Goal: Find specific page/section: Find specific page/section

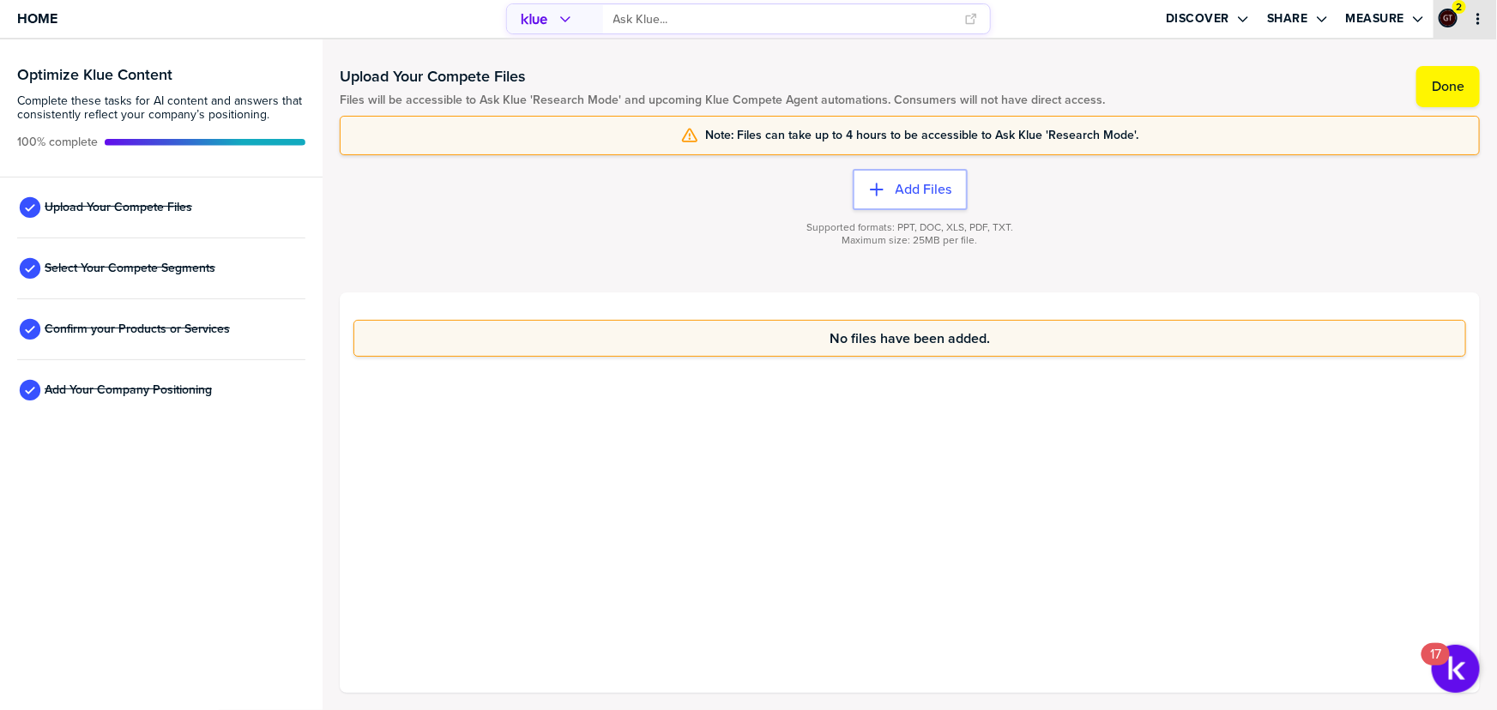
click at [1479, 24] on icon "primary" at bounding box center [1477, 19] width 3 height 12
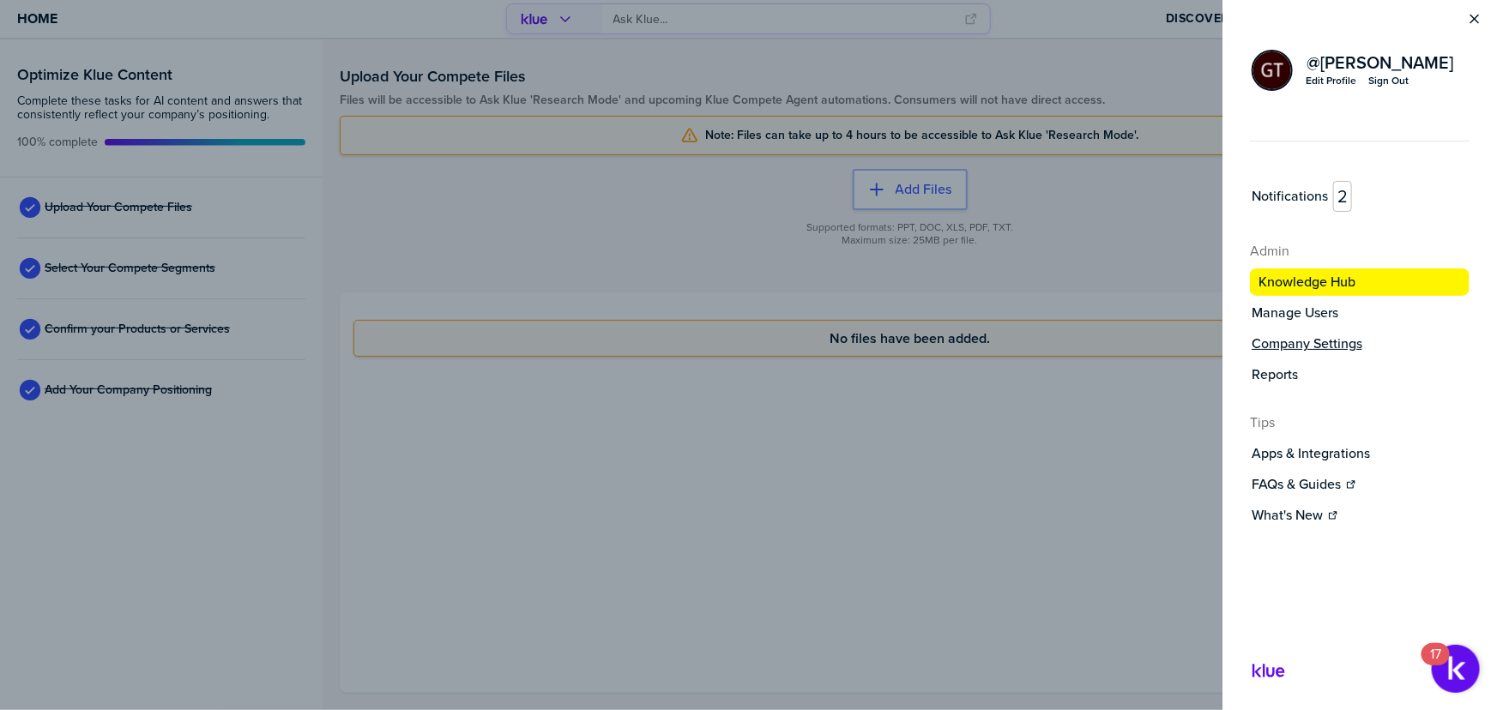
click at [1355, 341] on label "Company Settings" at bounding box center [1306, 343] width 111 height 17
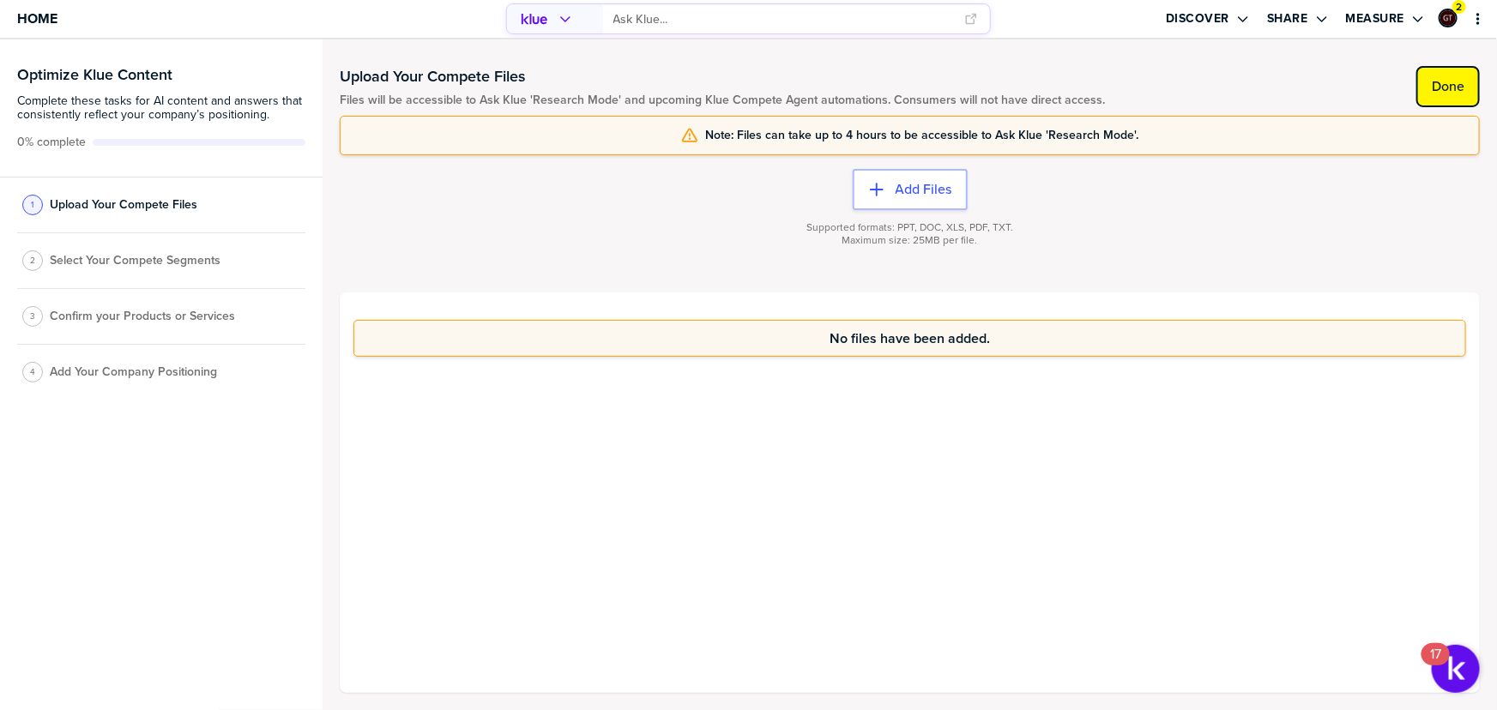
click at [1447, 88] on label "Done" at bounding box center [1448, 86] width 33 height 17
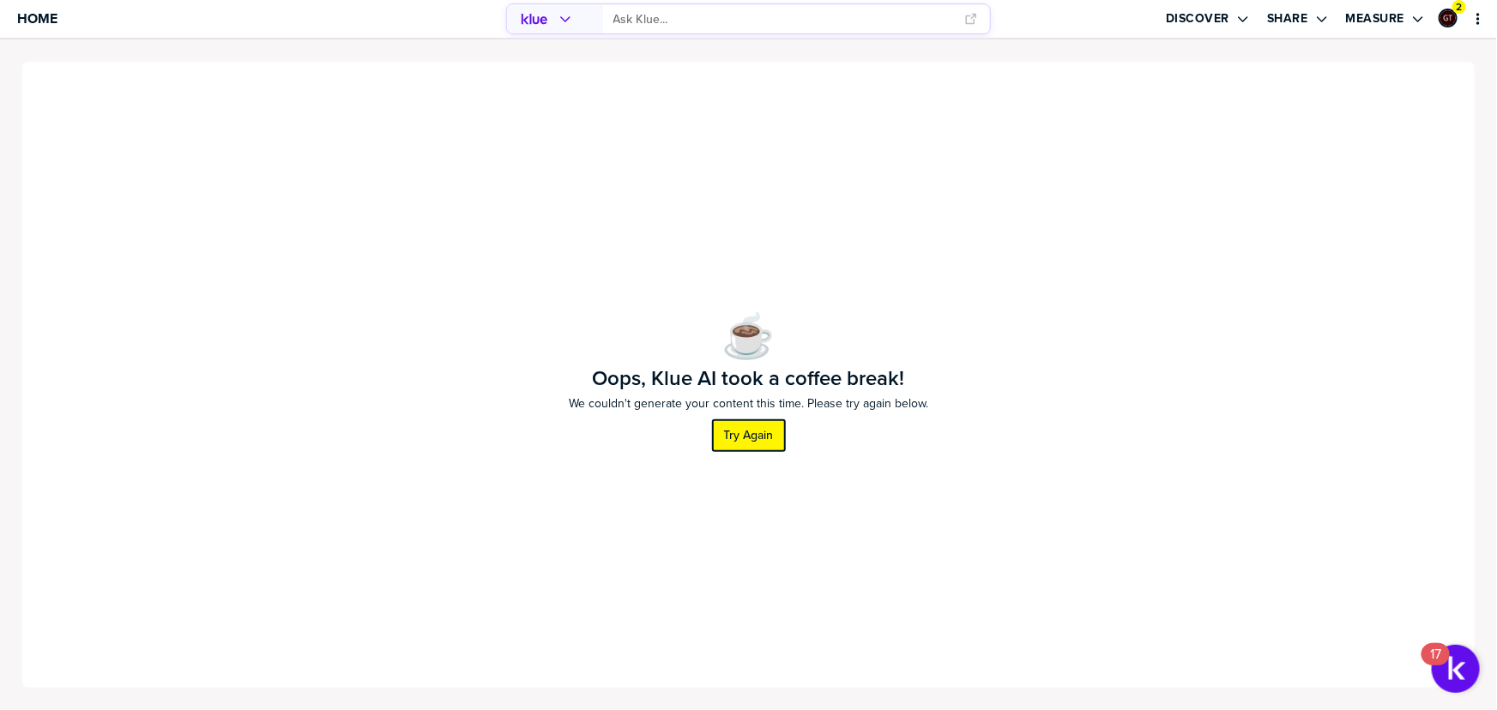
click at [770, 433] on label "Try Again" at bounding box center [749, 435] width 50 height 15
click at [760, 442] on label "Try Again" at bounding box center [749, 435] width 50 height 15
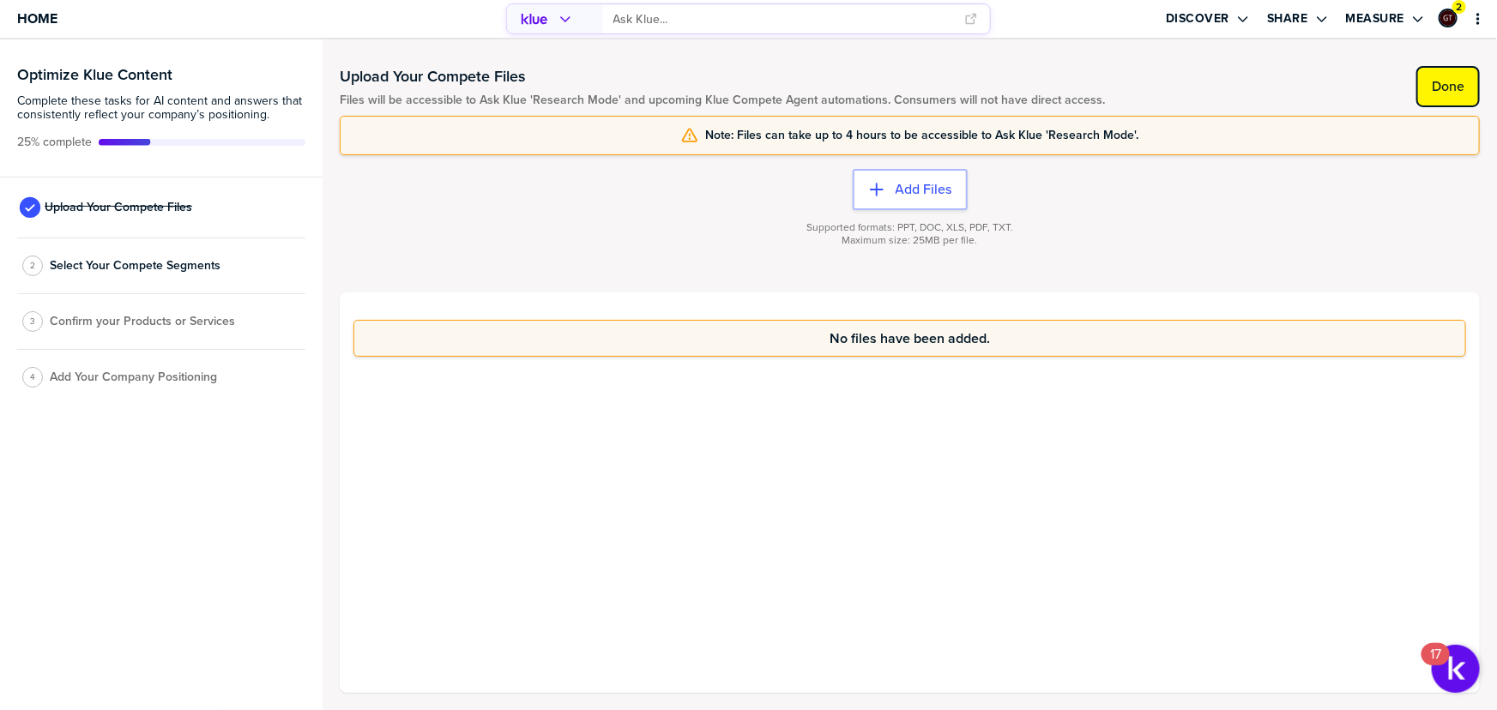
click at [1427, 88] on button "Done" at bounding box center [1447, 86] width 63 height 41
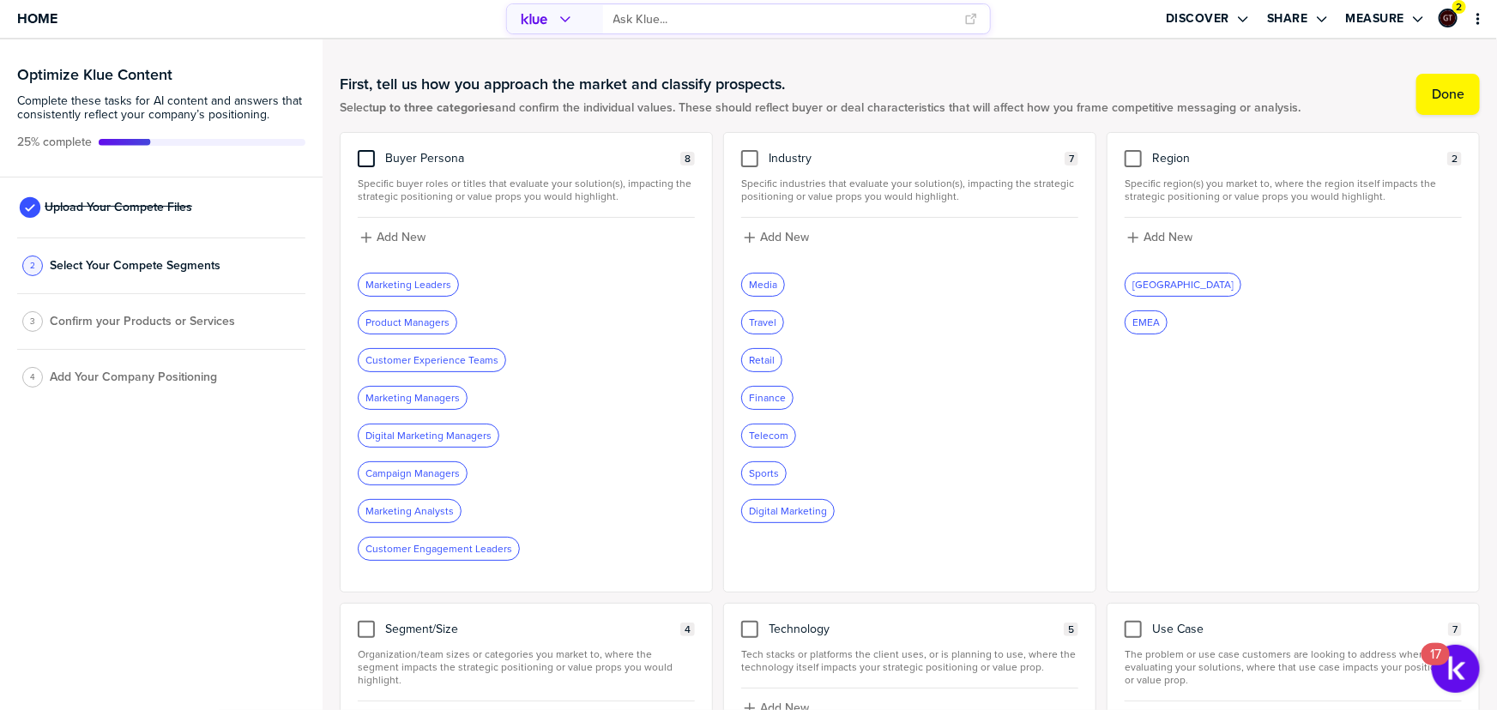
click at [368, 159] on div at bounding box center [366, 158] width 17 height 17
click at [366, 150] on input "checkbox" at bounding box center [366, 150] width 0 height 0
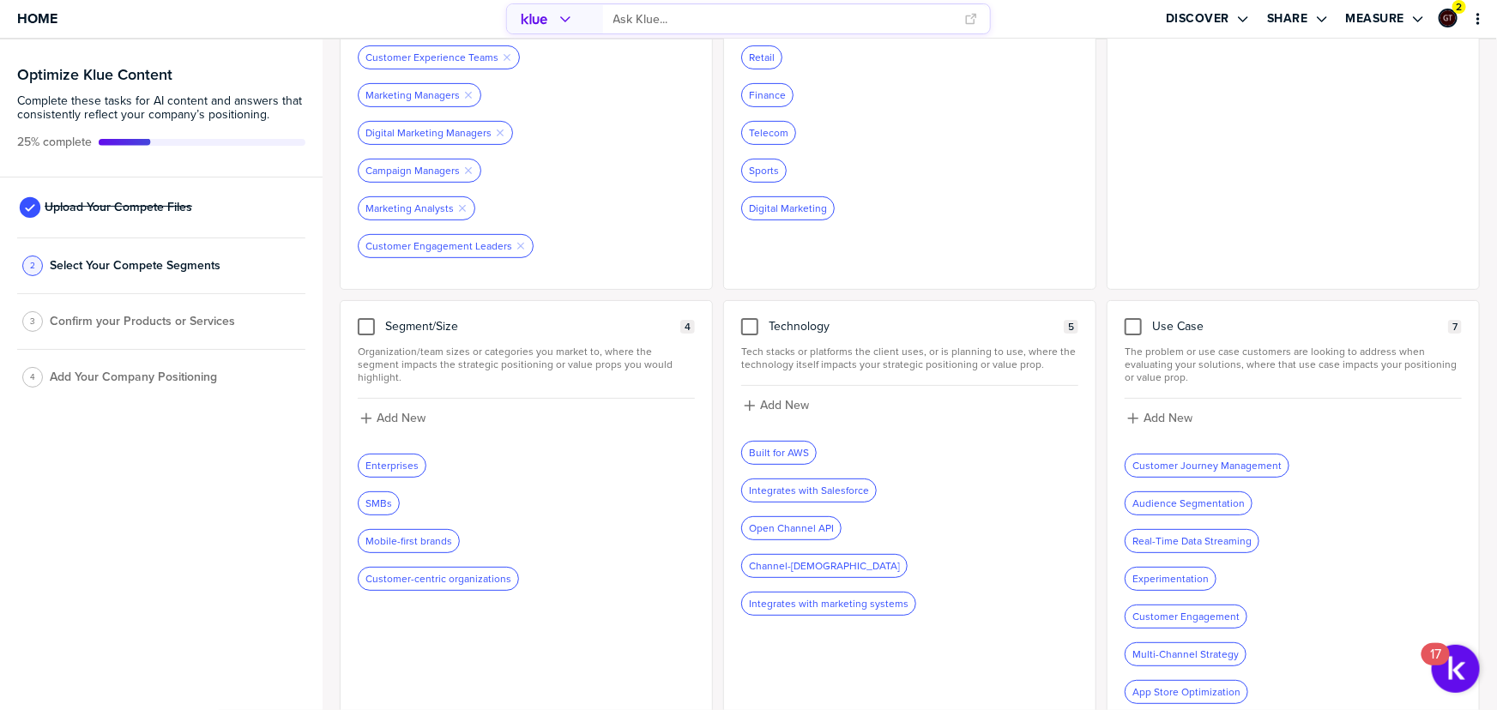
scroll to position [311, 0]
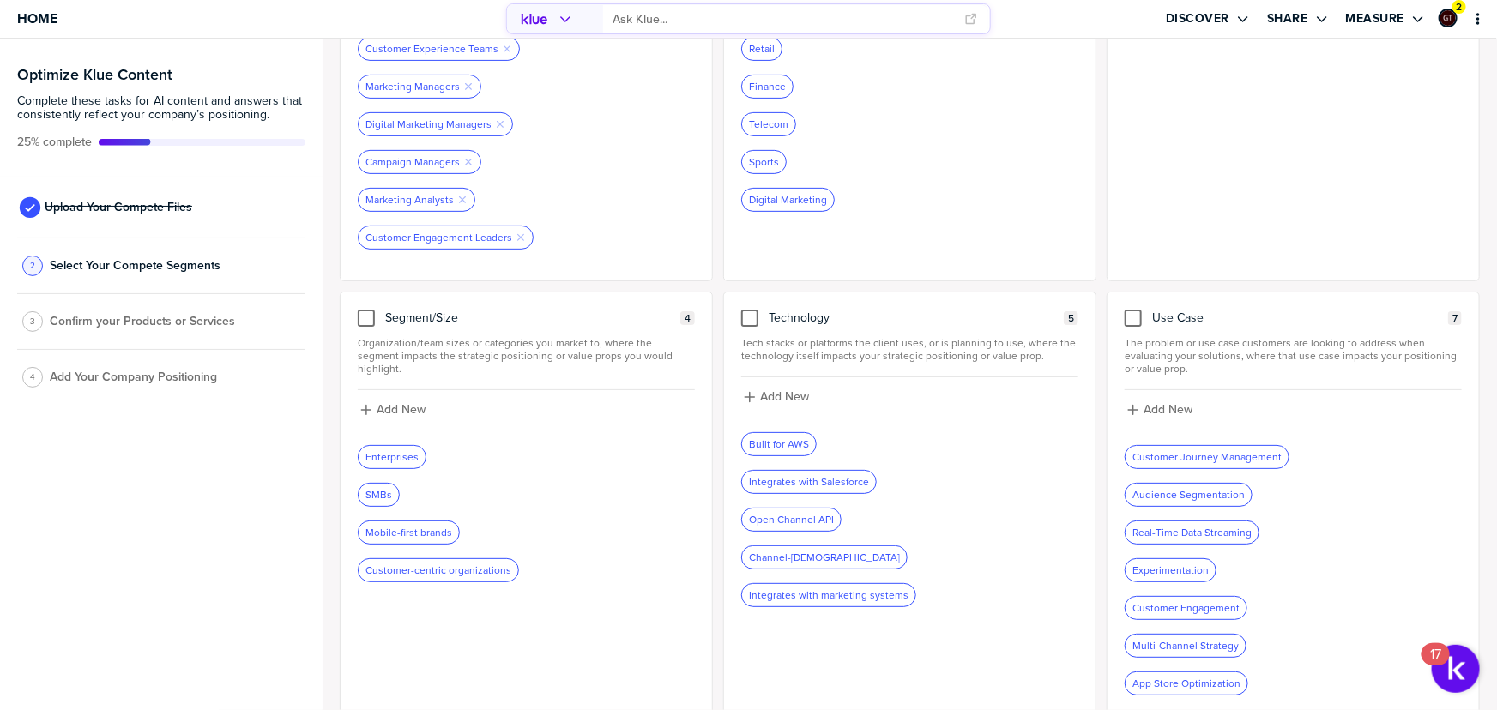
click at [365, 312] on div at bounding box center [366, 318] width 17 height 17
click at [366, 310] on input "checkbox" at bounding box center [366, 310] width 0 height 0
click at [1127, 317] on div at bounding box center [1132, 318] width 17 height 17
click at [1133, 310] on input "checkbox" at bounding box center [1133, 310] width 0 height 0
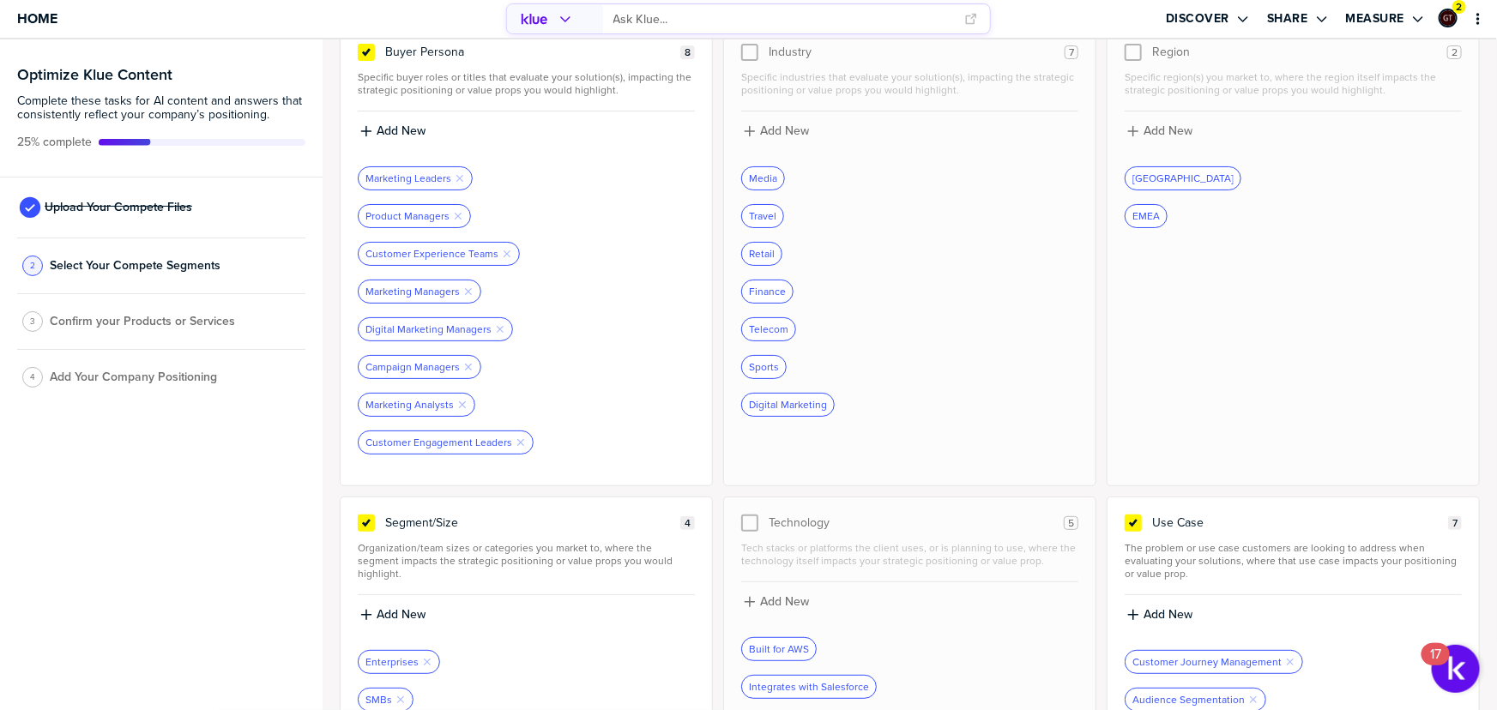
scroll to position [0, 0]
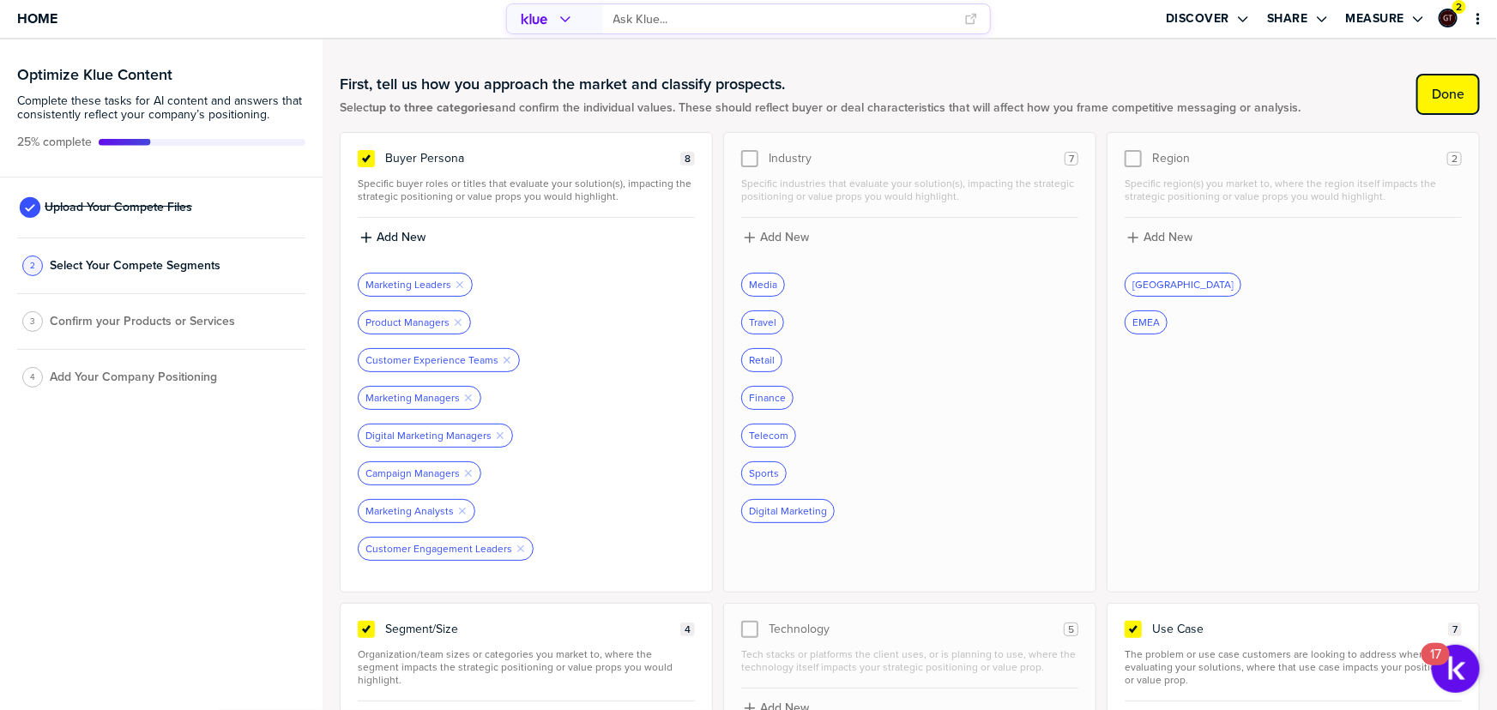
click at [1439, 89] on label "Done" at bounding box center [1448, 94] width 33 height 17
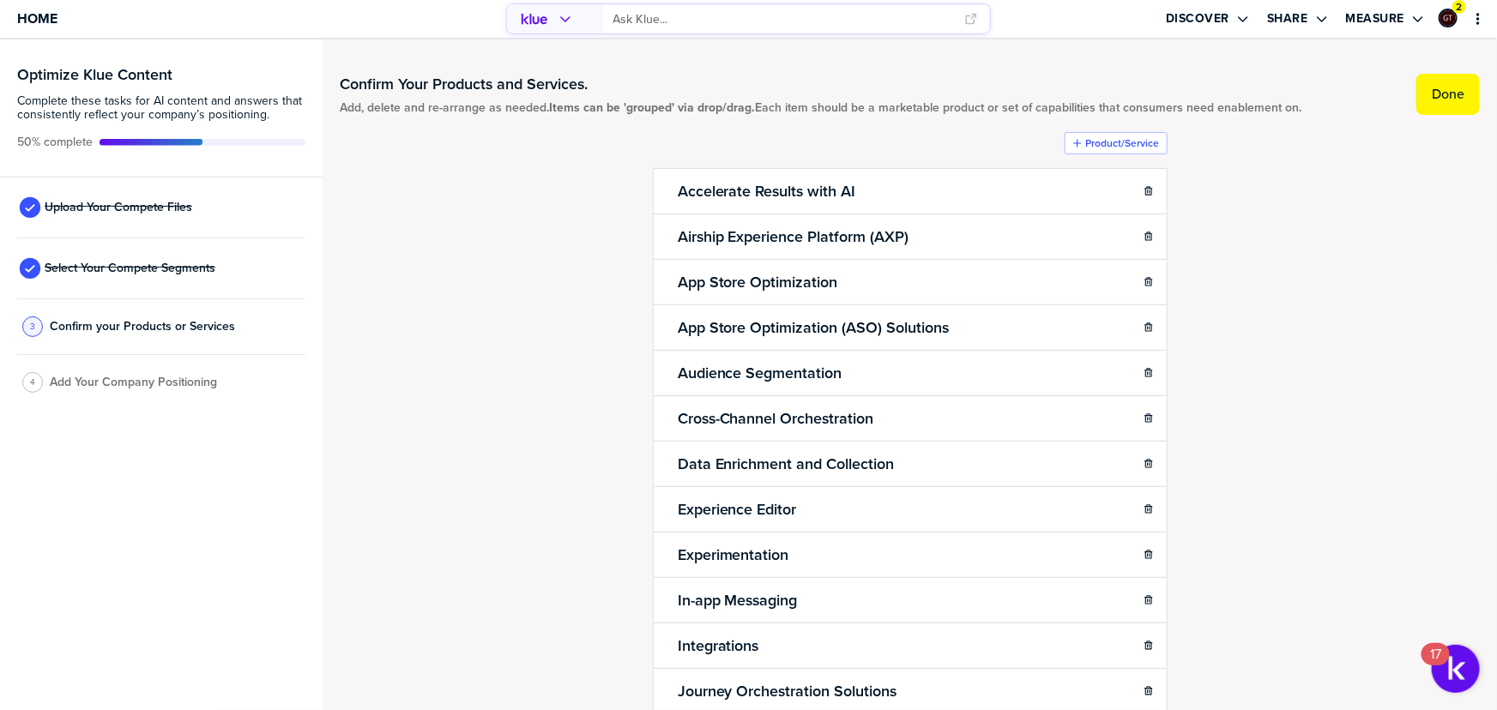
click at [1439, 89] on label "Done" at bounding box center [1448, 94] width 33 height 17
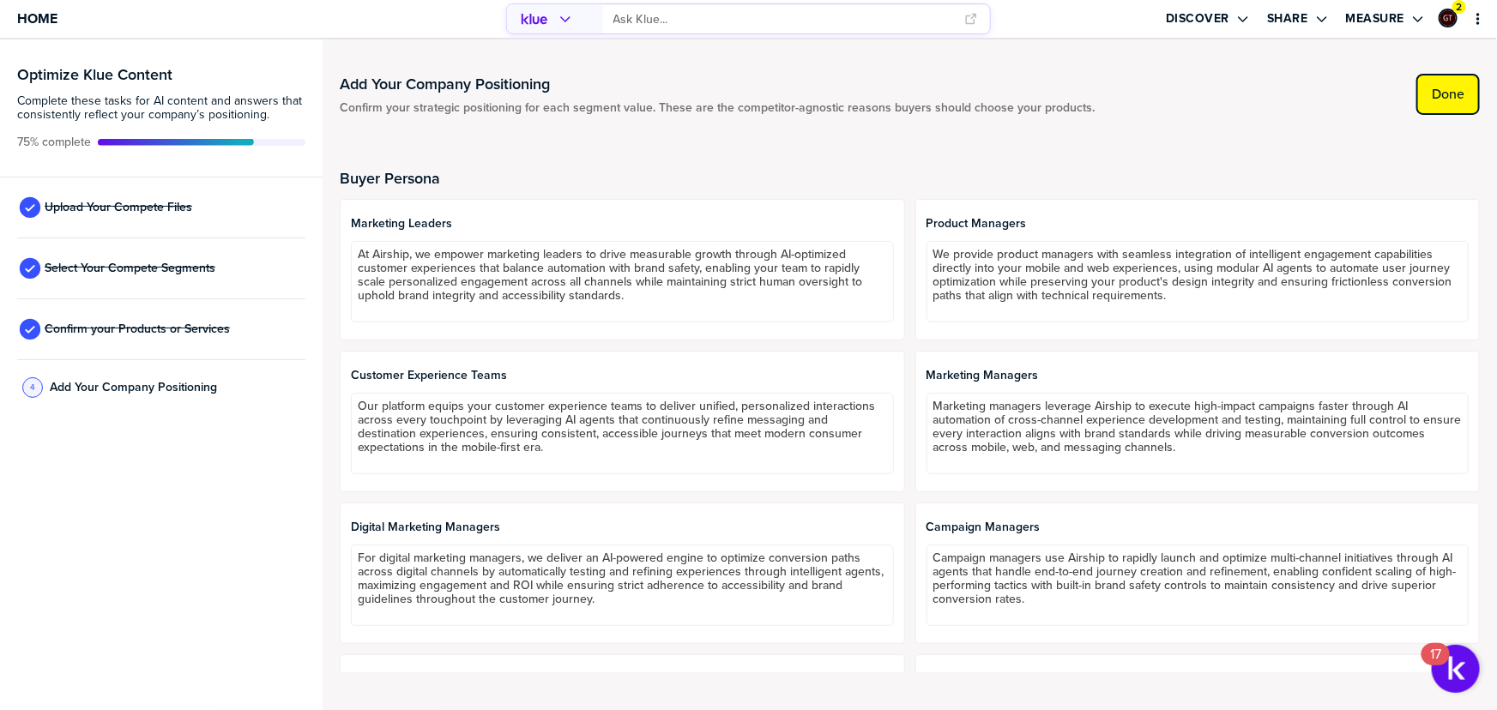
click at [1449, 100] on label "Done" at bounding box center [1448, 94] width 33 height 17
